Goal: Find specific page/section: Find specific page/section

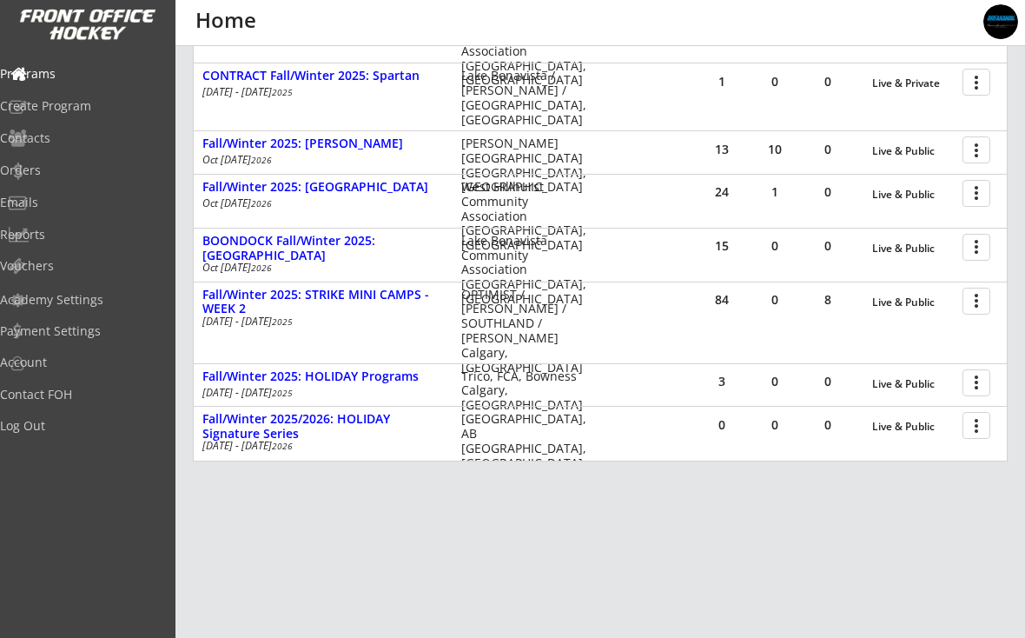
scroll to position [650, 0]
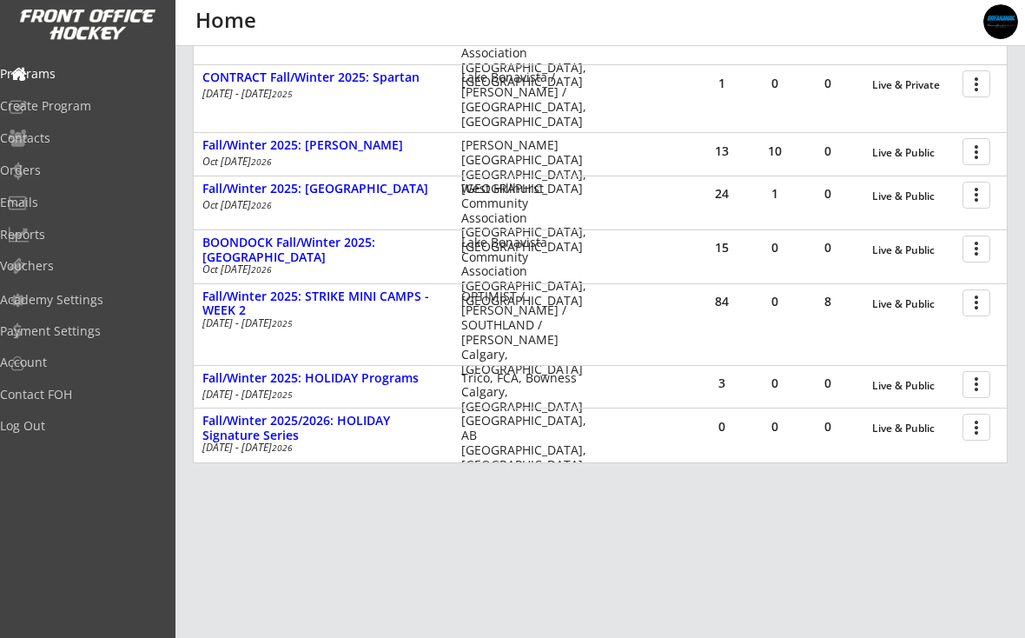
click at [973, 434] on div at bounding box center [979, 426] width 30 height 30
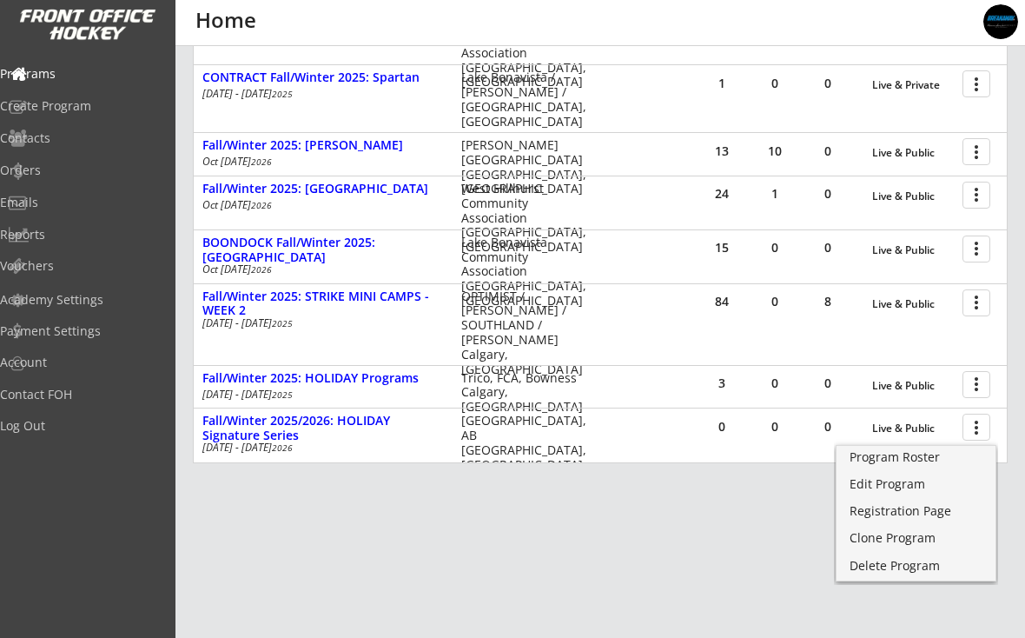
click at [918, 463] on div "Program Roster" at bounding box center [916, 457] width 133 height 12
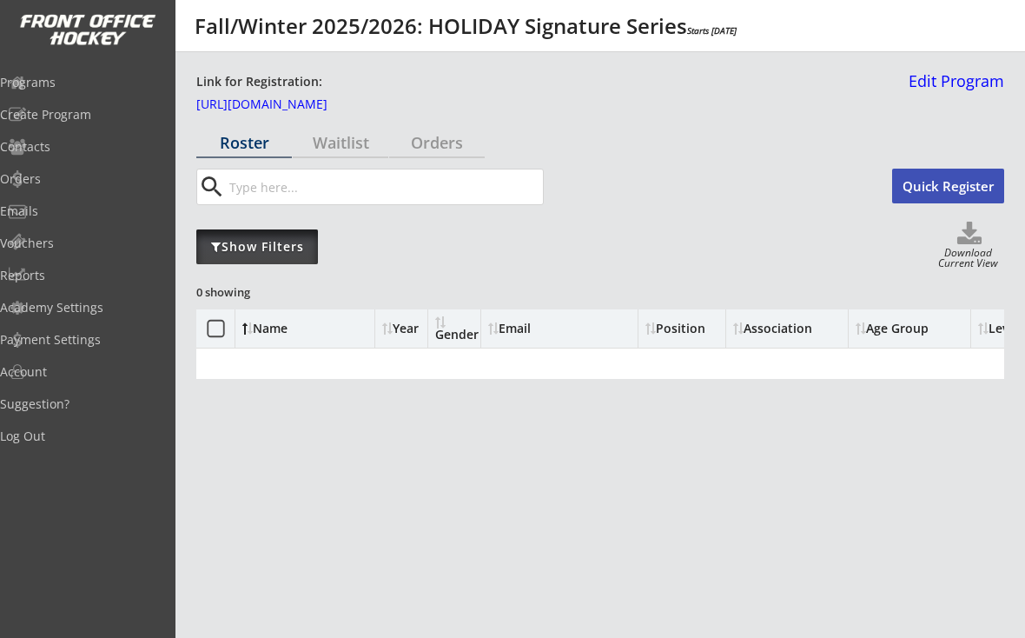
click at [234, 260] on div "Show Filters" at bounding box center [257, 246] width 122 height 35
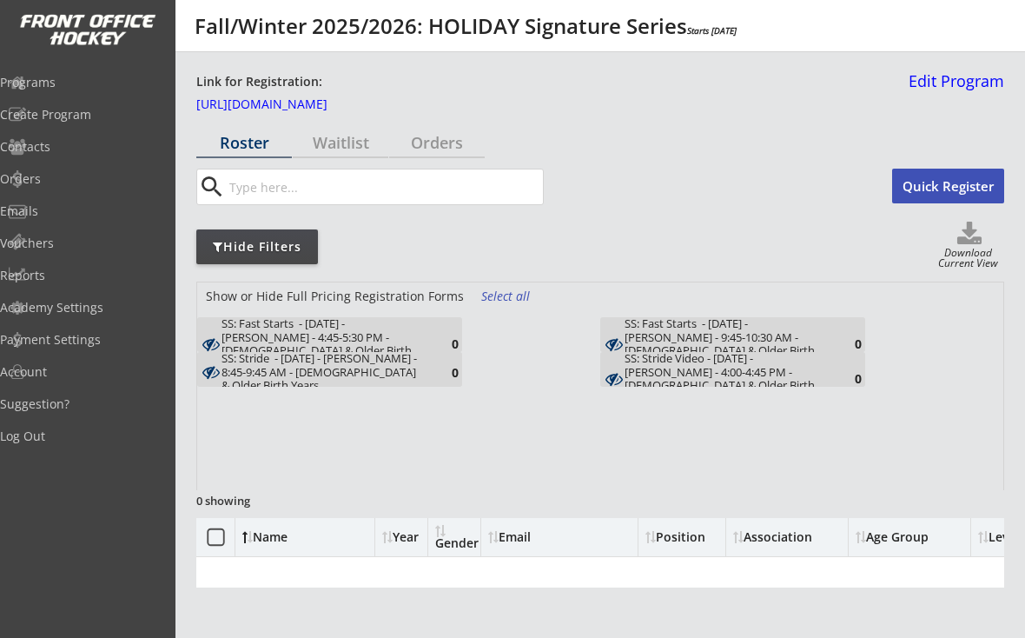
click at [63, 94] on div "Programs" at bounding box center [82, 82] width 165 height 30
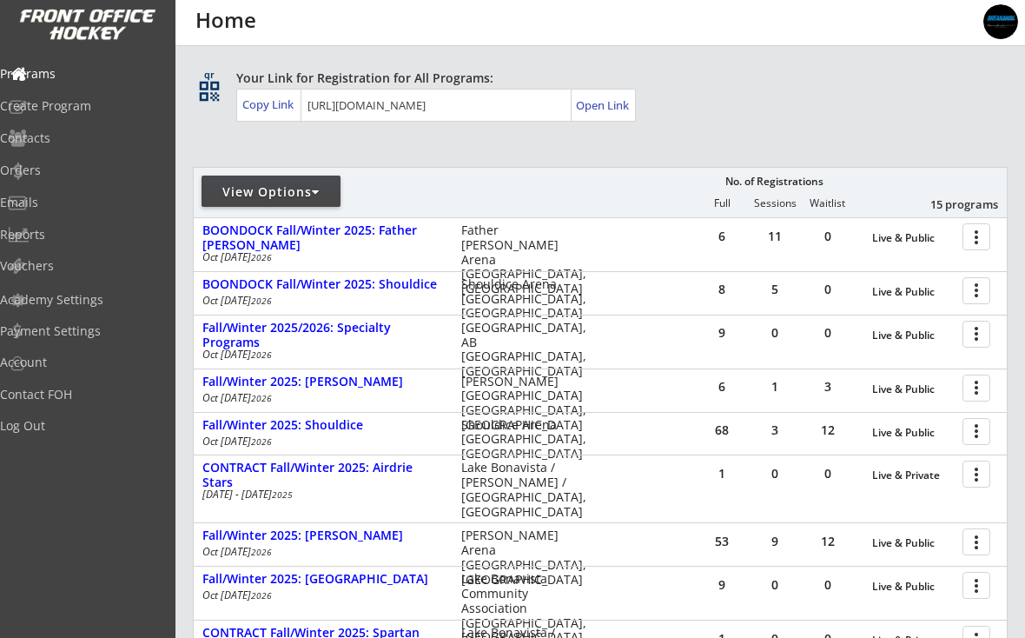
scroll to position [96, 0]
click at [973, 341] on div at bounding box center [979, 332] width 30 height 30
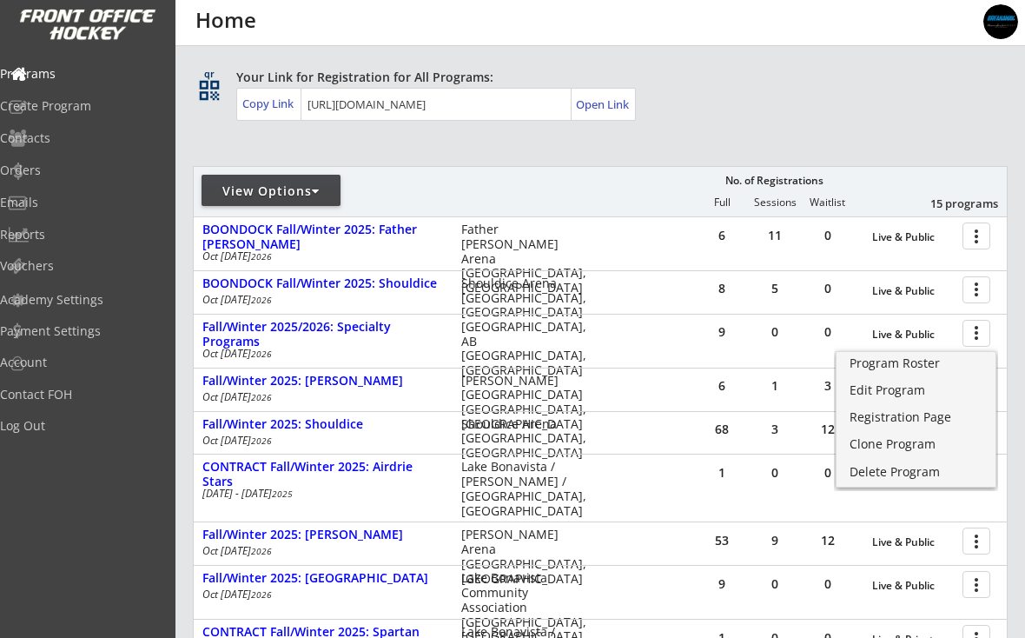
click at [932, 368] on div "Program Roster" at bounding box center [916, 363] width 133 height 12
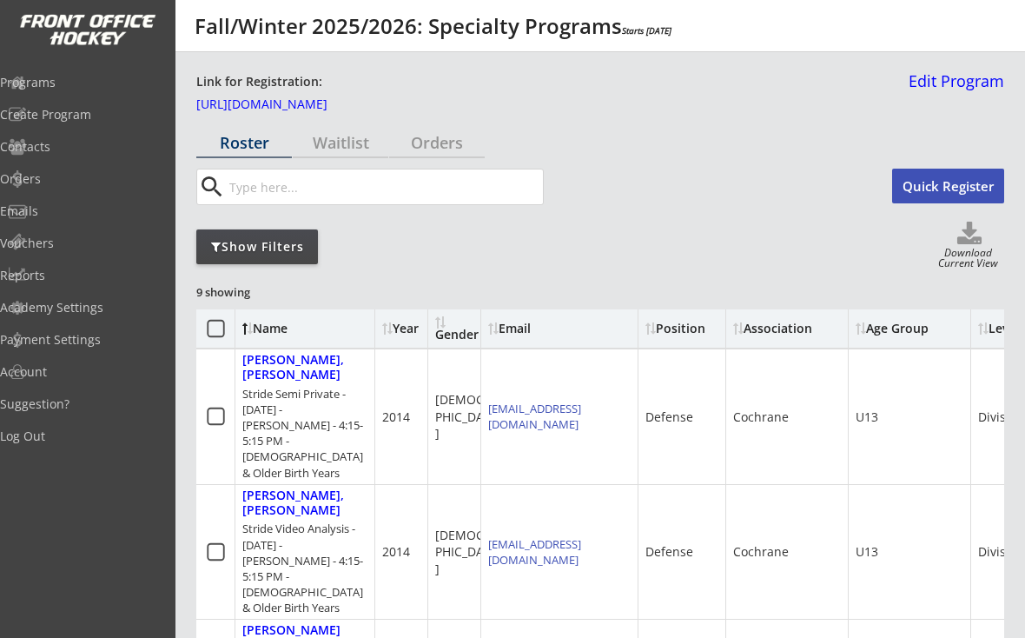
click at [958, 87] on link "Edit Program" at bounding box center [953, 88] width 103 height 30
